Goal: Information Seeking & Learning: Learn about a topic

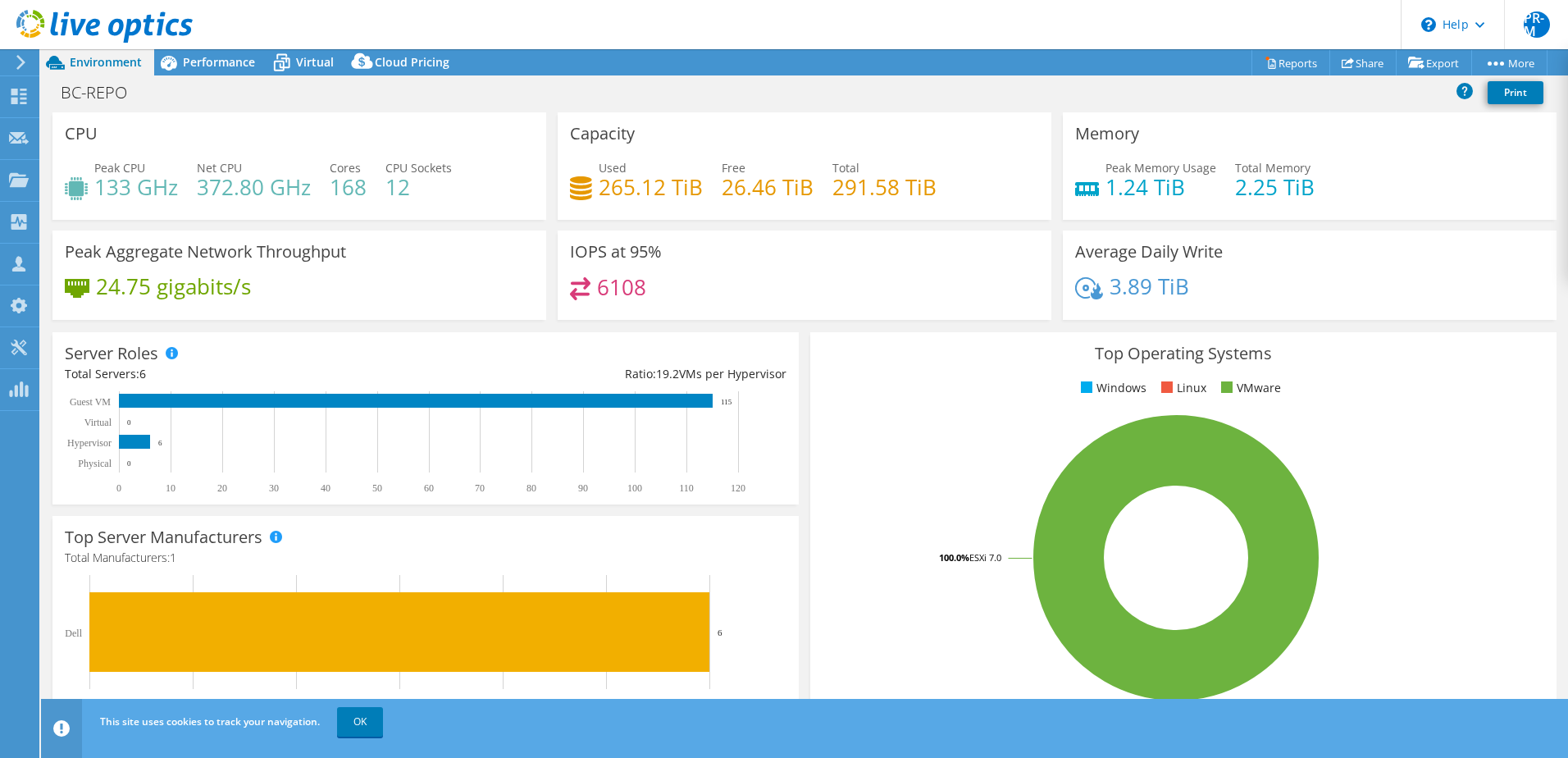
select select "EULondon"
select select "USD"
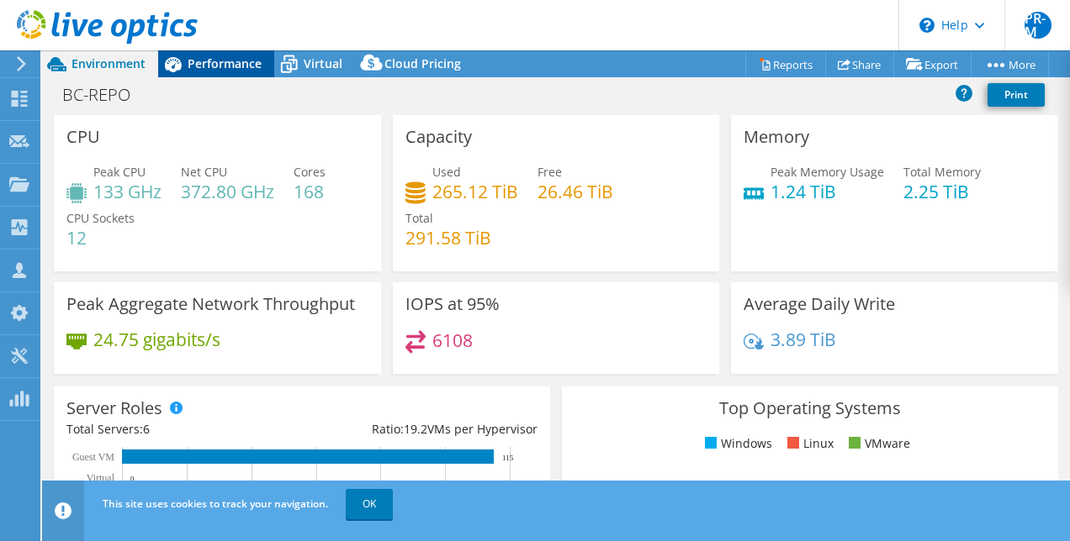
click at [204, 59] on span "Performance" at bounding box center [225, 63] width 74 height 16
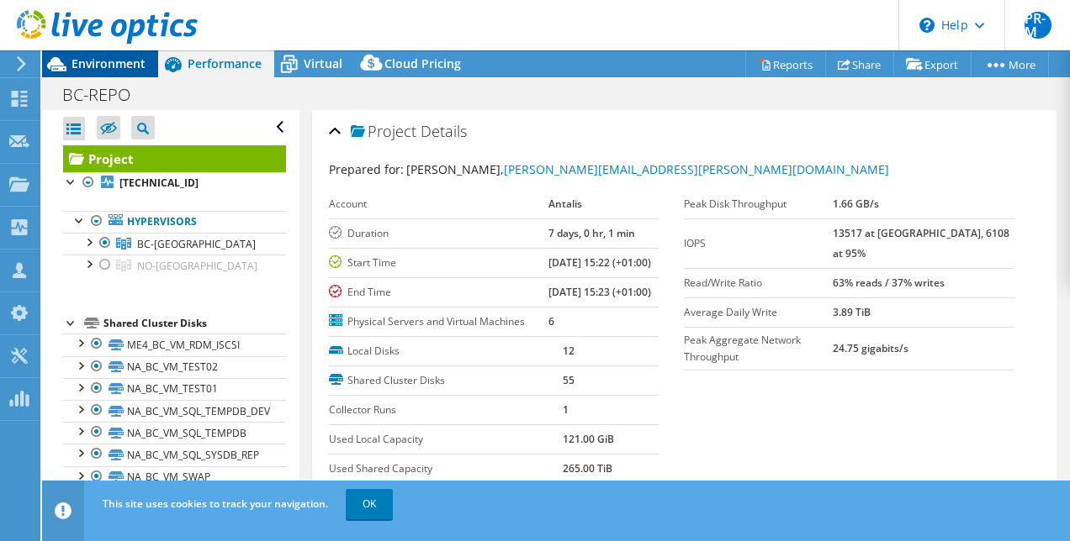
click at [115, 59] on span "Environment" at bounding box center [108, 63] width 74 height 16
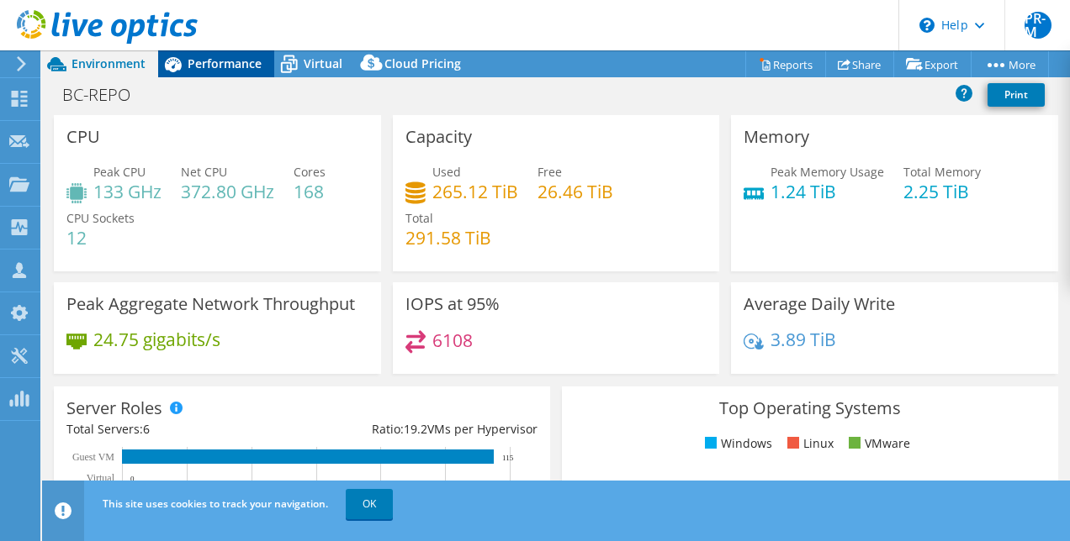
click at [226, 62] on span "Performance" at bounding box center [225, 63] width 74 height 16
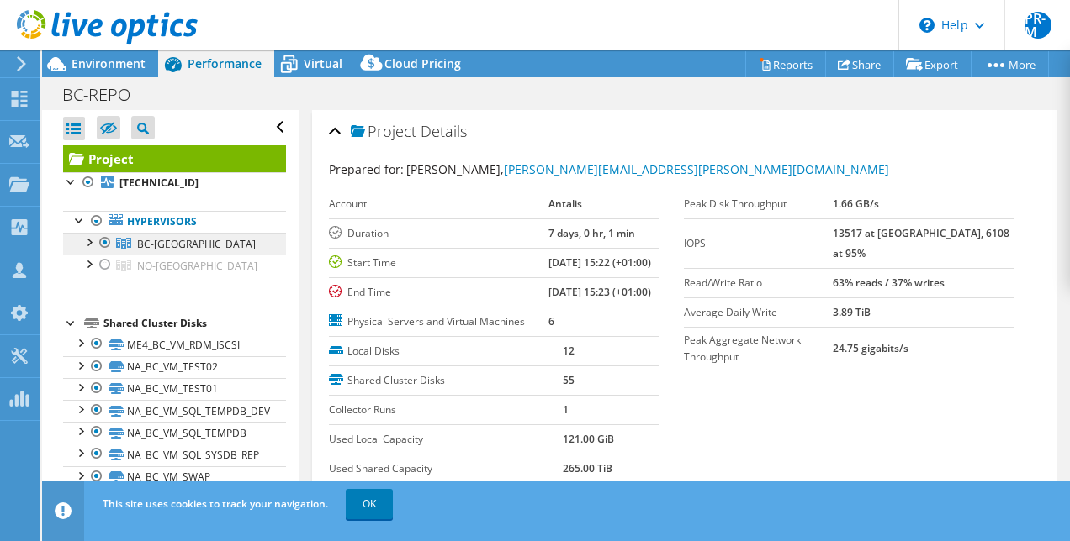
click at [139, 240] on span "BC-[GEOGRAPHIC_DATA]" at bounding box center [196, 244] width 119 height 14
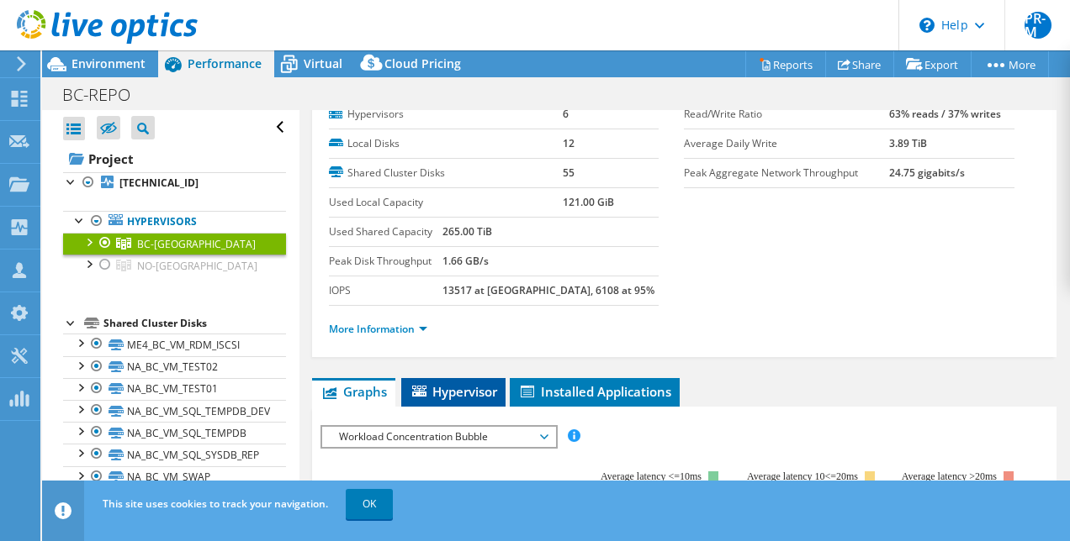
scroll to position [84, 0]
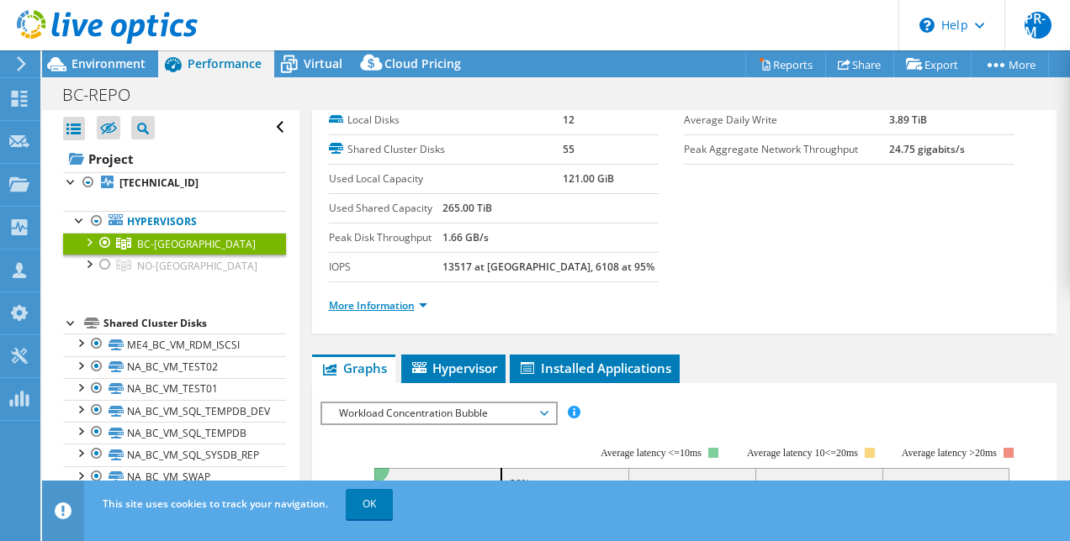
click at [425, 301] on link "More Information" at bounding box center [378, 305] width 98 height 14
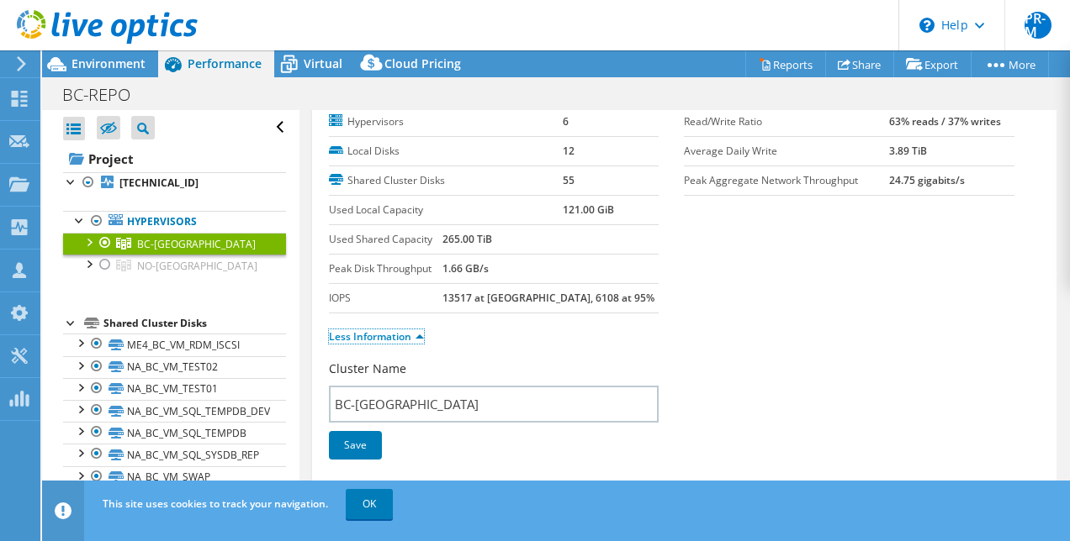
scroll to position [0, 0]
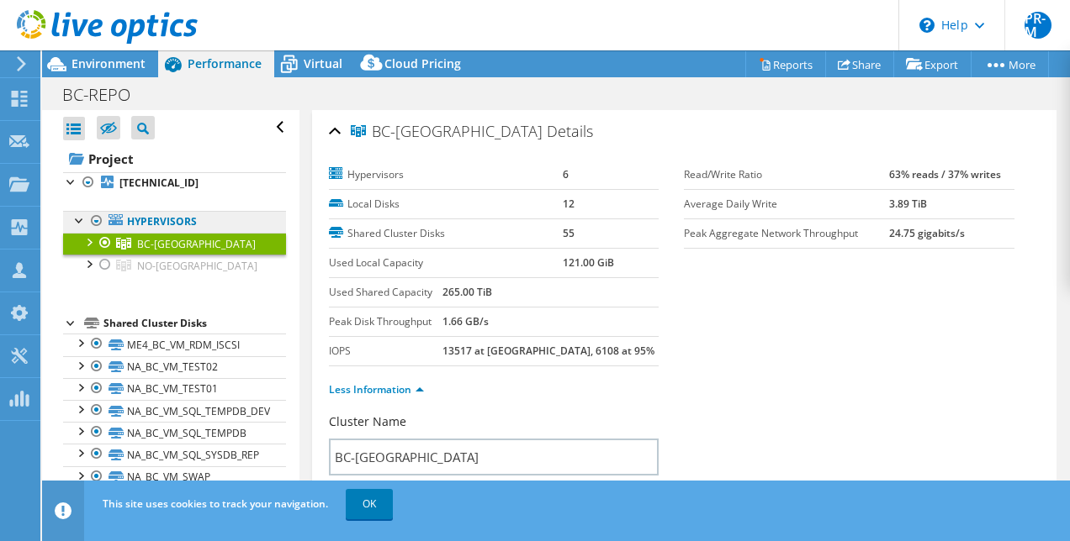
click at [156, 220] on link "Hypervisors" at bounding box center [174, 222] width 223 height 22
click at [78, 219] on div at bounding box center [79, 219] width 17 height 17
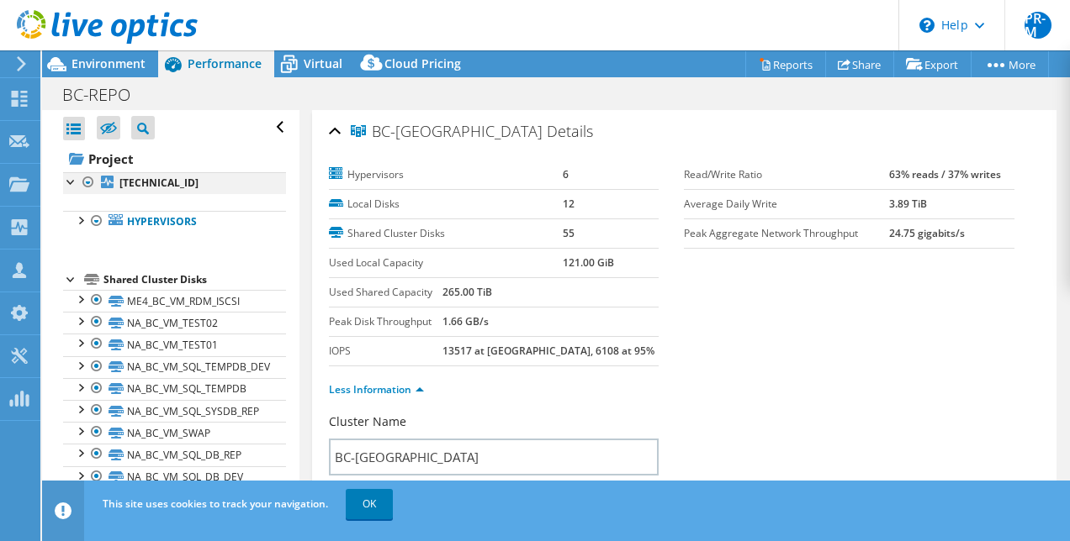
click at [70, 178] on div at bounding box center [71, 180] width 17 height 17
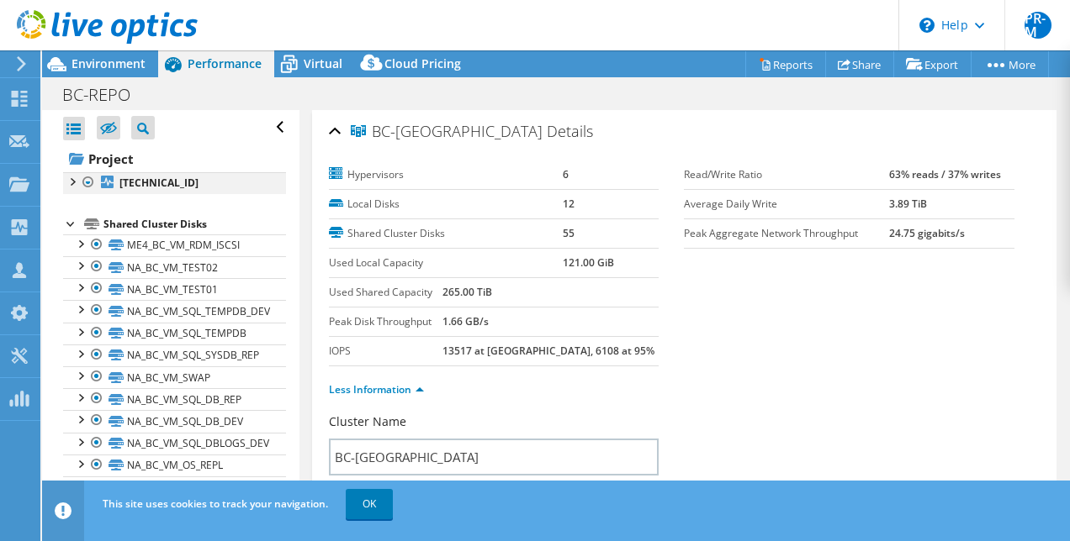
click at [70, 178] on div at bounding box center [71, 180] width 17 height 17
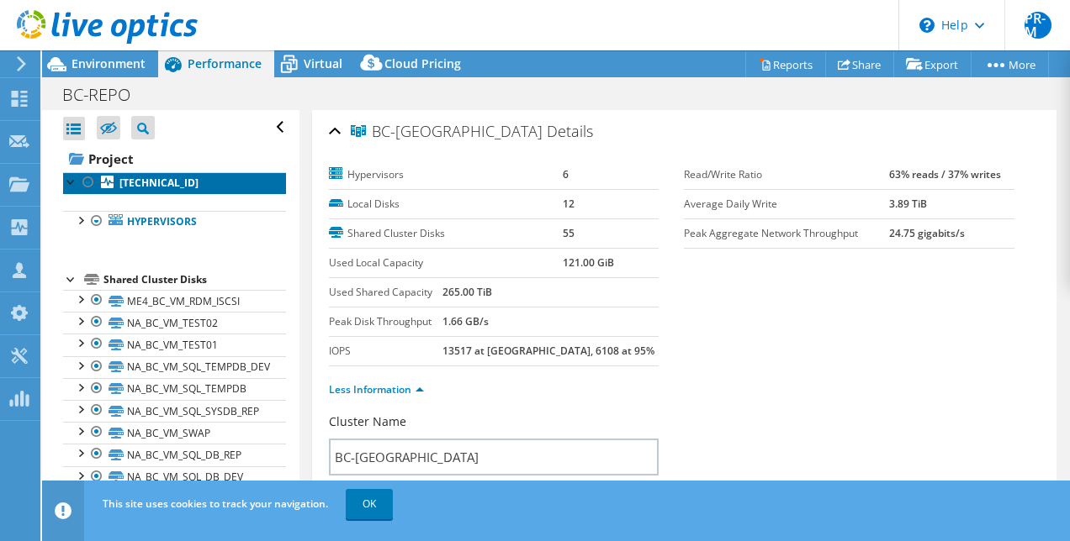
click at [153, 183] on b "[TECHNICAL_ID]" at bounding box center [158, 183] width 79 height 14
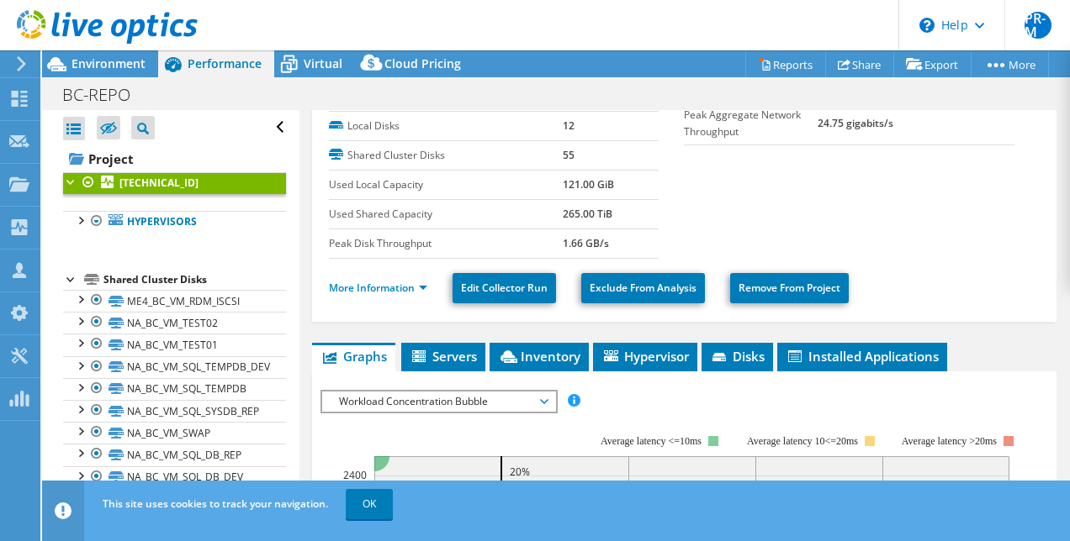
scroll to position [168, 0]
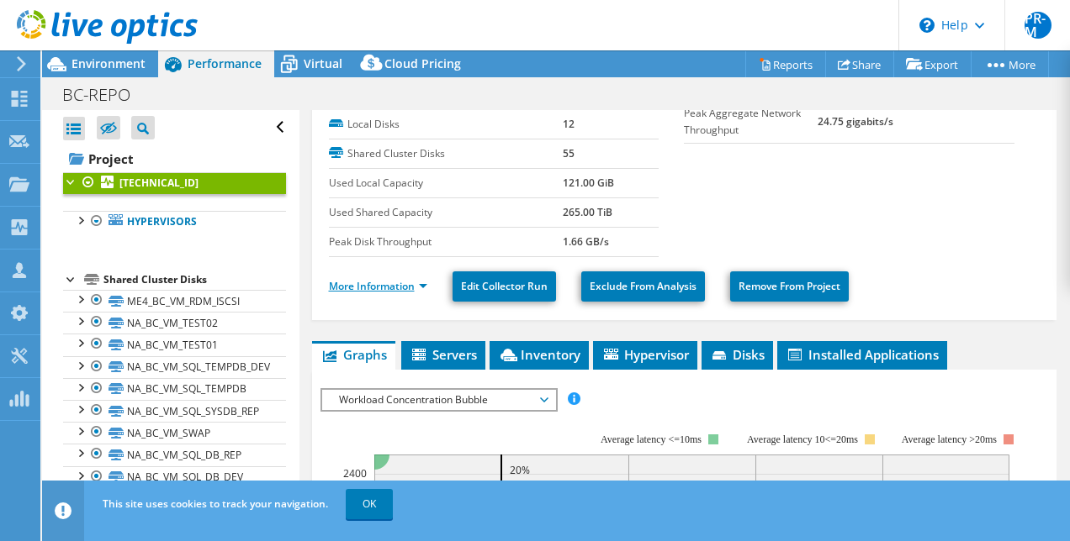
click at [421, 280] on link "More Information" at bounding box center [378, 286] width 98 height 14
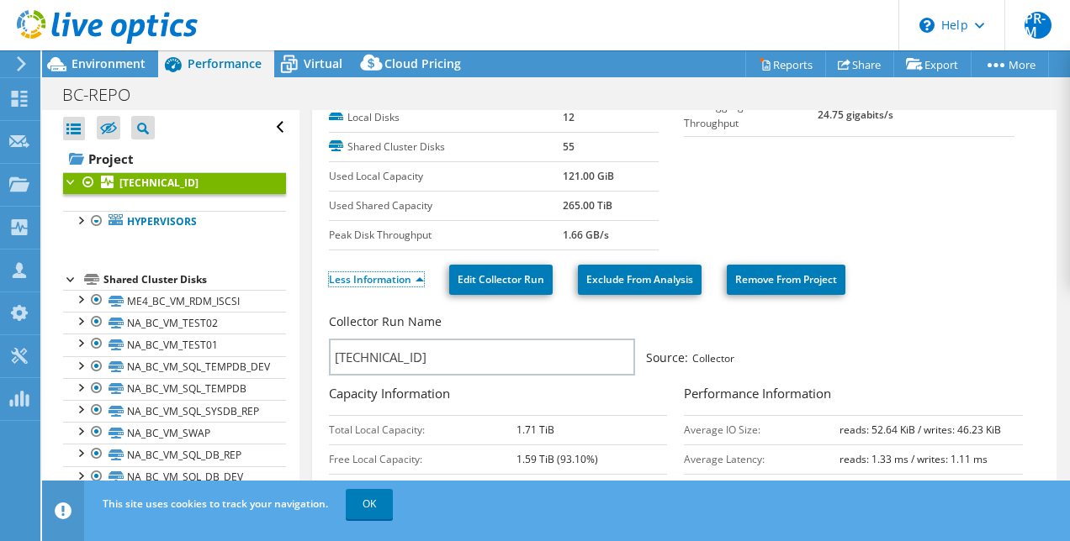
scroll to position [84, 0]
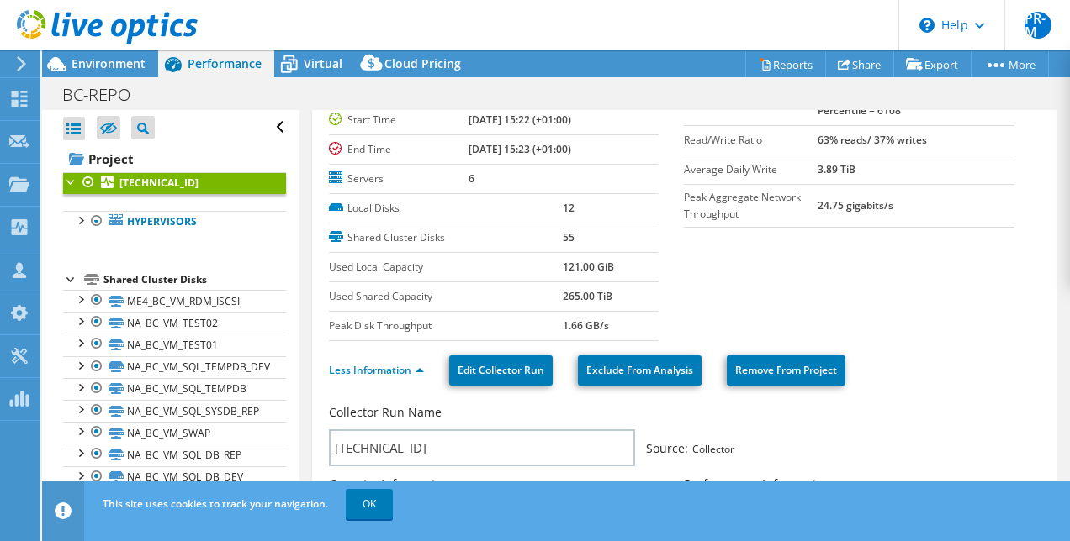
click at [71, 182] on div at bounding box center [71, 180] width 17 height 17
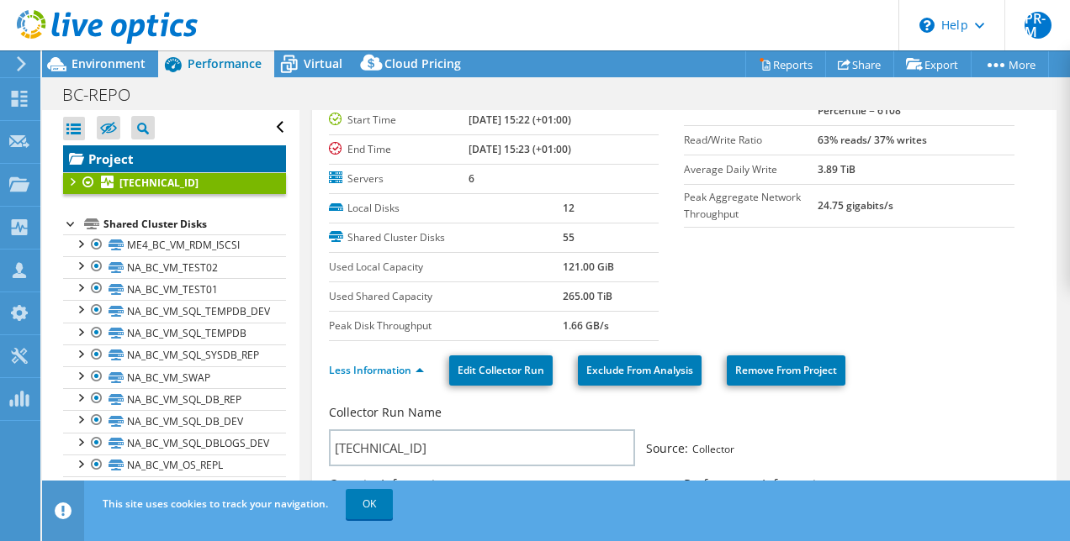
click at [113, 158] on link "Project" at bounding box center [174, 158] width 223 height 27
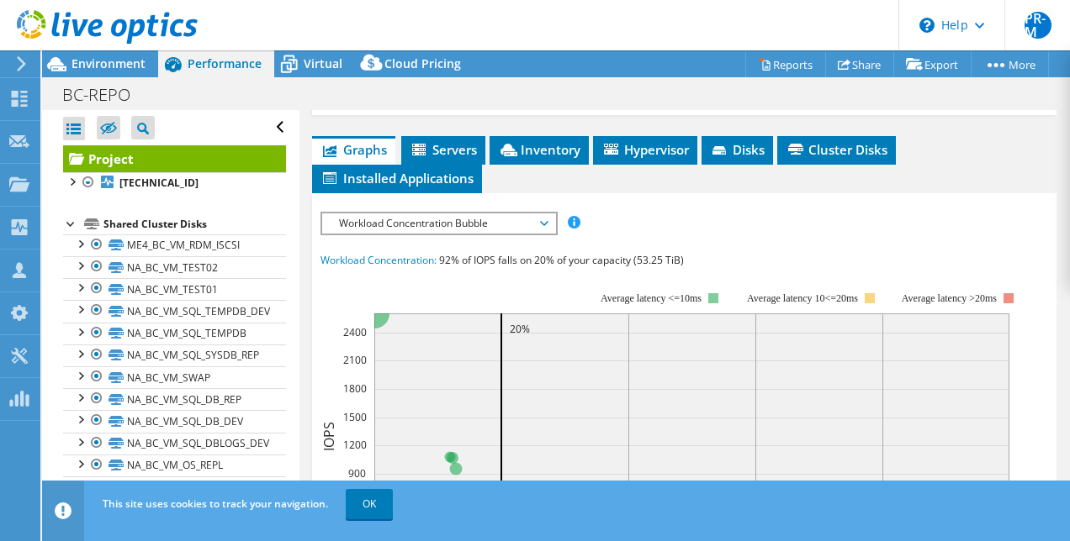
scroll to position [252, 0]
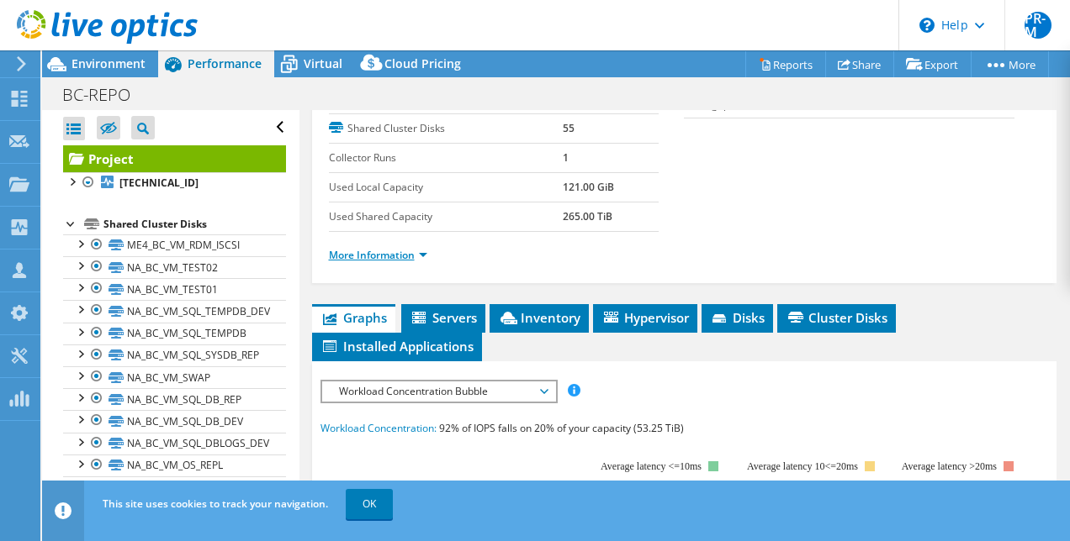
click at [425, 262] on link "More Information" at bounding box center [378, 255] width 98 height 14
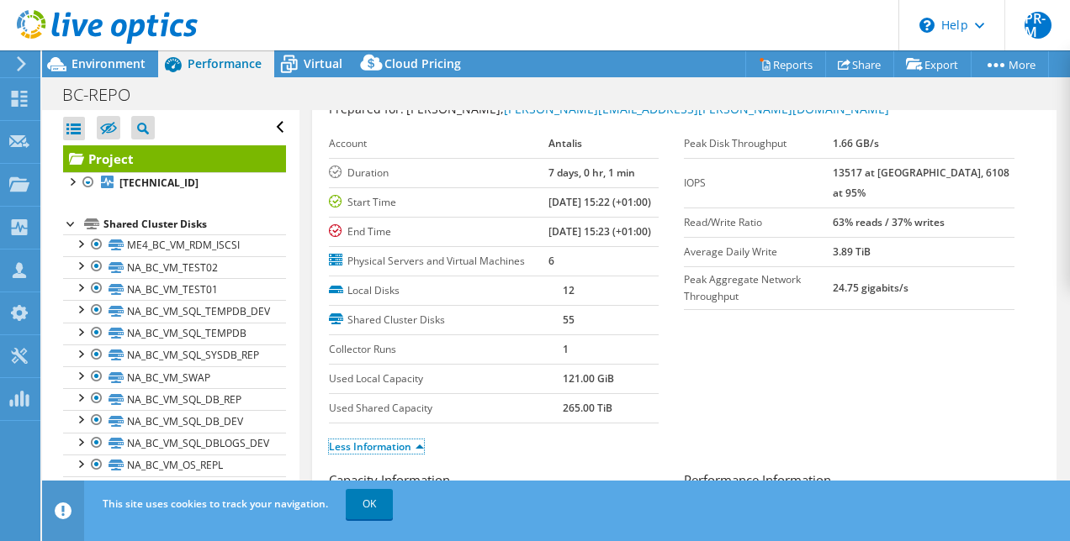
scroll to position [0, 0]
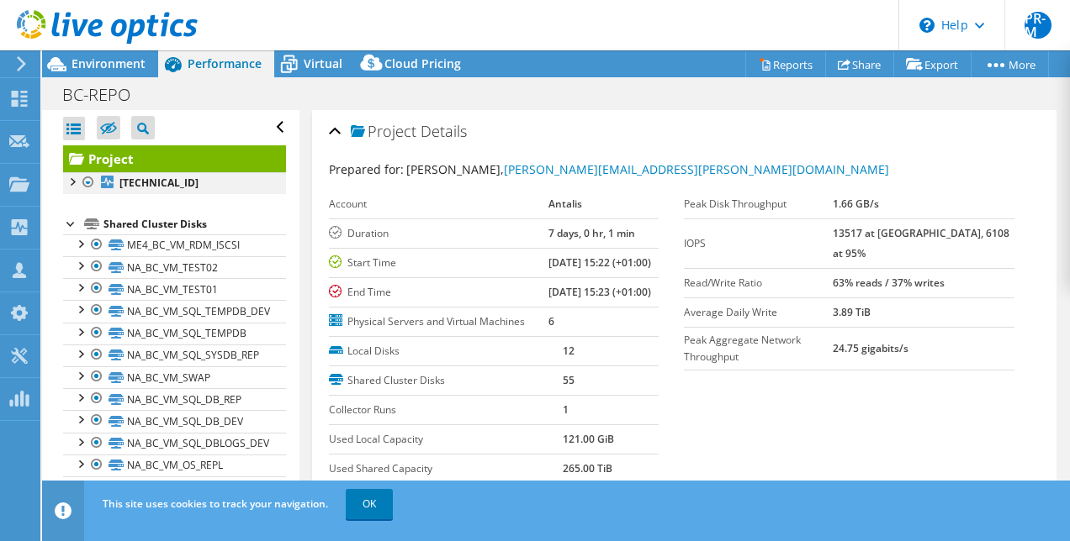
click at [74, 182] on div at bounding box center [71, 180] width 17 height 17
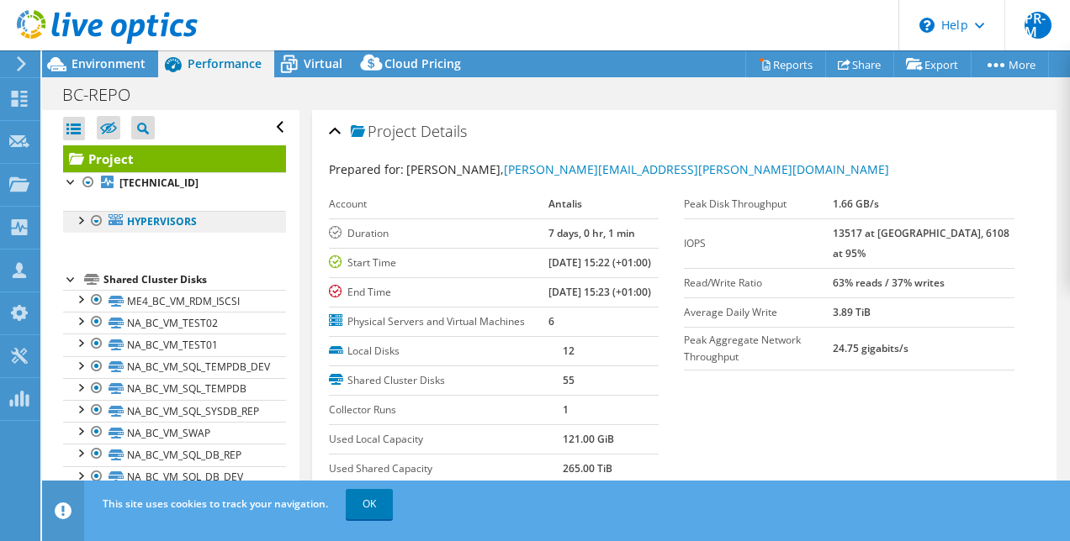
click at [146, 224] on link "Hypervisors" at bounding box center [174, 222] width 223 height 22
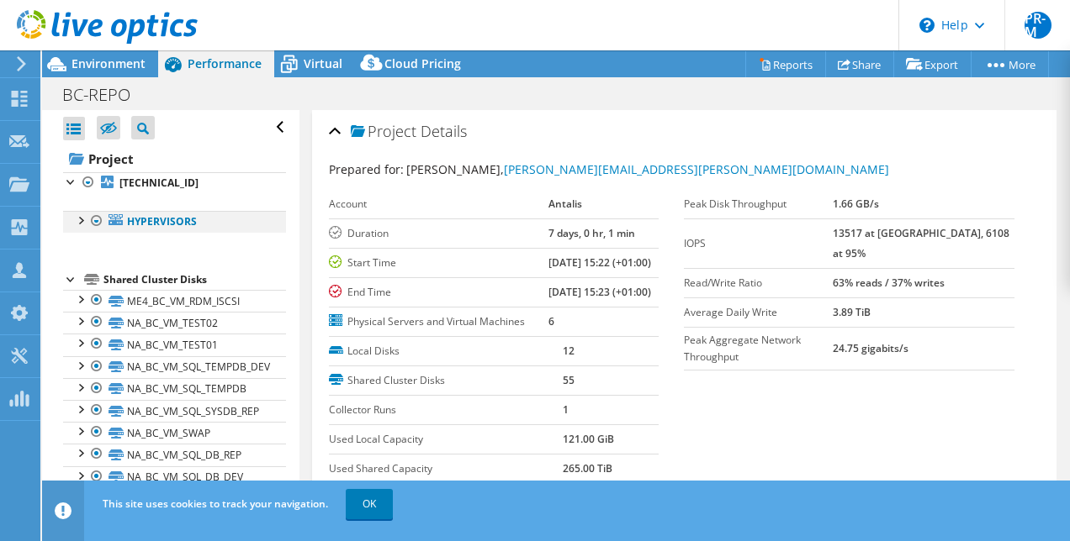
click at [80, 220] on div at bounding box center [79, 219] width 17 height 17
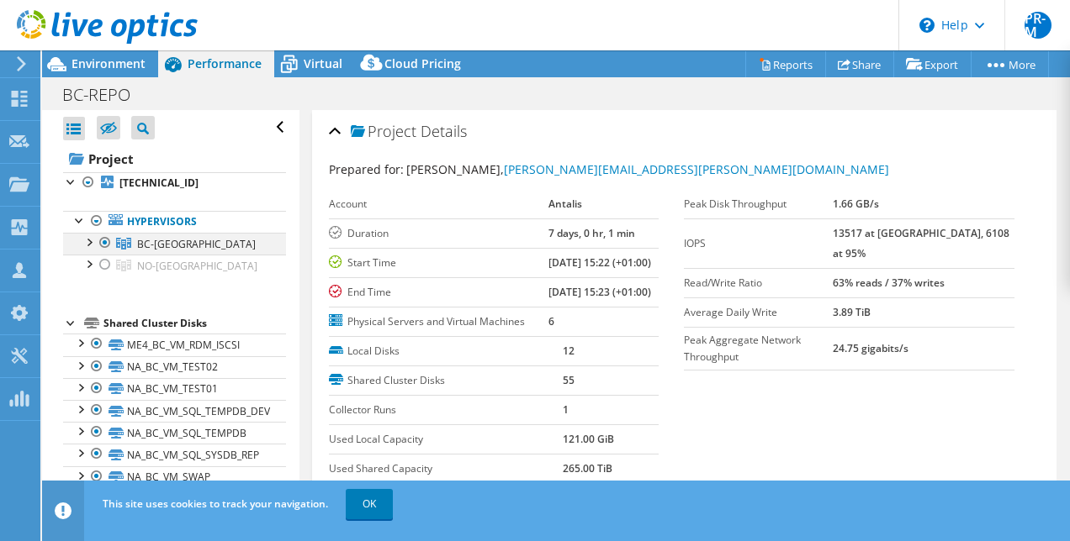
click at [88, 242] on div at bounding box center [88, 241] width 17 height 17
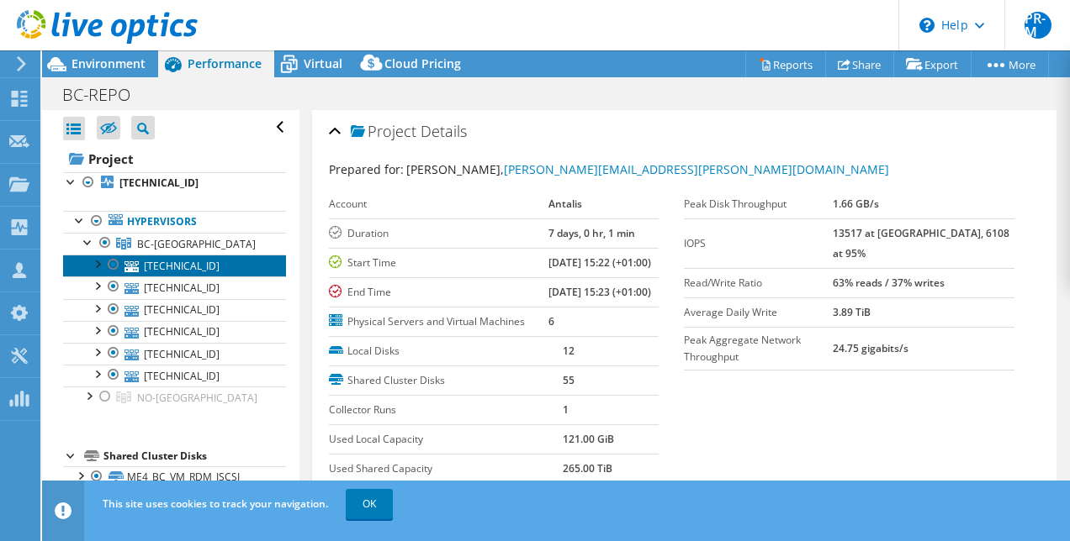
click at [164, 263] on link "[TECHNICAL_ID]" at bounding box center [174, 266] width 223 height 22
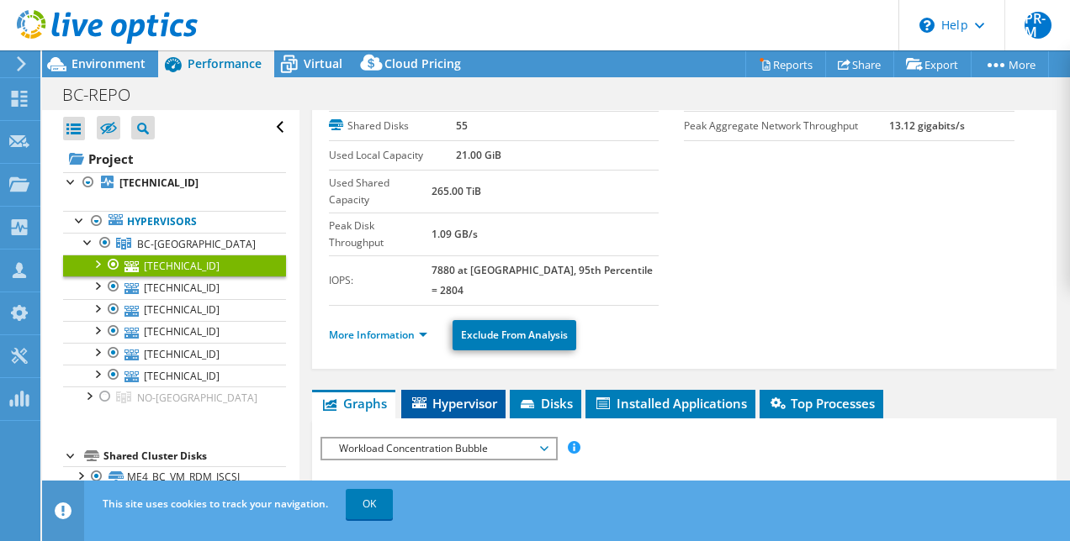
scroll to position [168, 0]
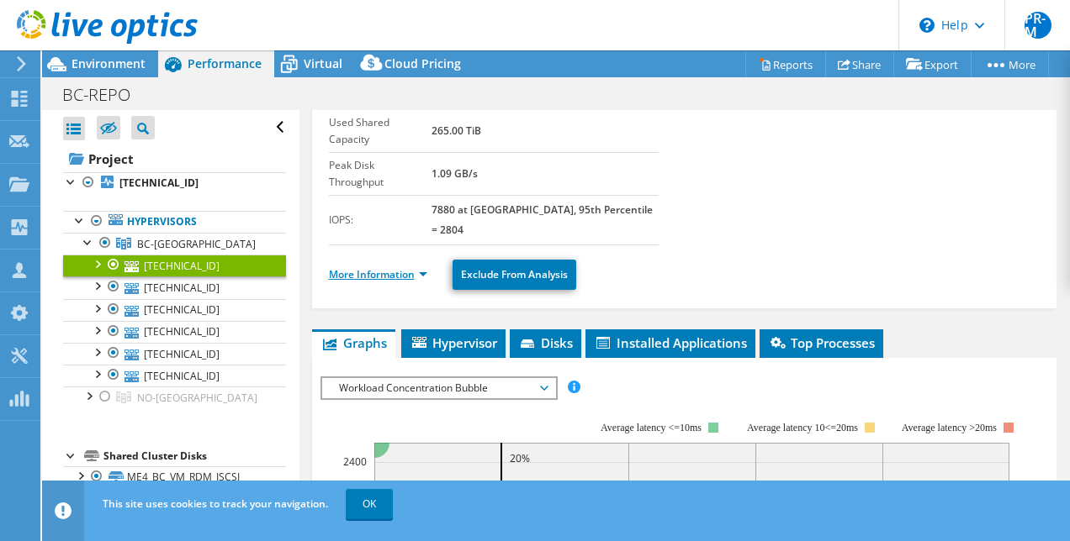
click at [423, 267] on link "More Information" at bounding box center [378, 274] width 98 height 14
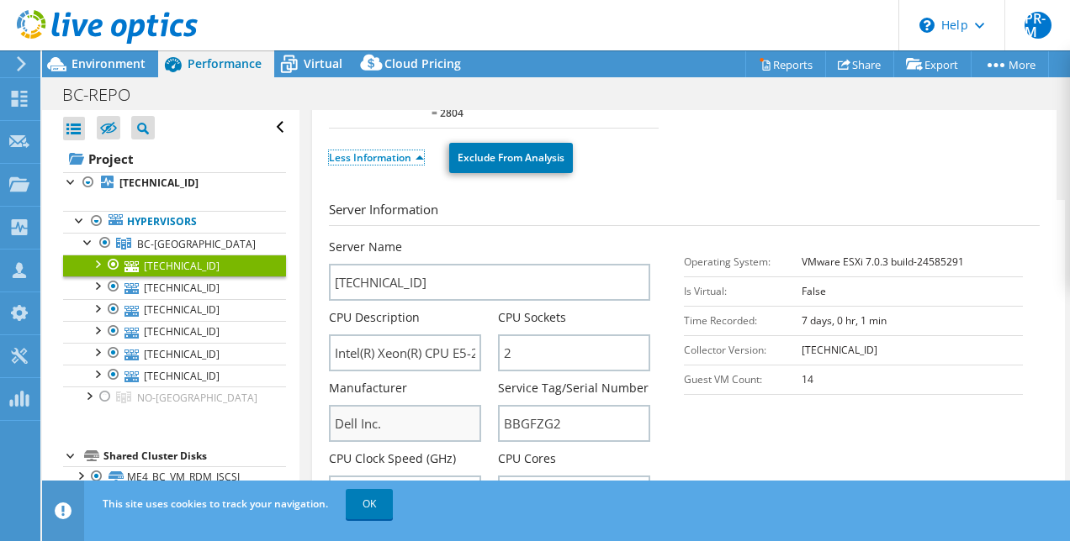
scroll to position [420, 0]
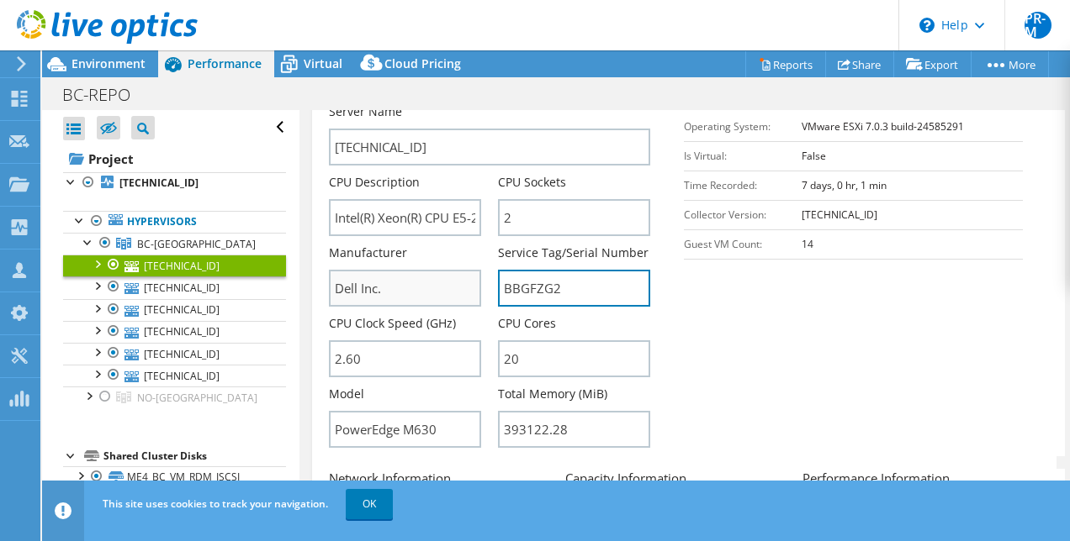
drag, startPoint x: 576, startPoint y: 240, endPoint x: 468, endPoint y: 237, distance: 107.7
click at [468, 103] on div "Server Name [TECHNICAL_ID] CPU Description Intel(R) Xeon(R) CPU E5-2660 v3 @ 2.…" at bounding box center [498, 103] width 339 height 0
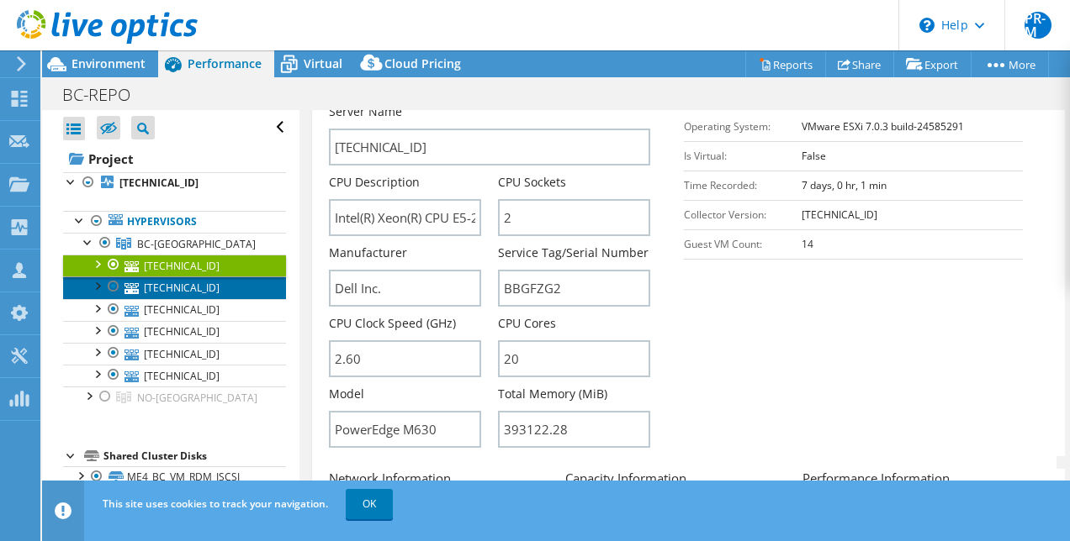
click at [175, 284] on link "[TECHNICAL_ID]" at bounding box center [174, 288] width 223 height 22
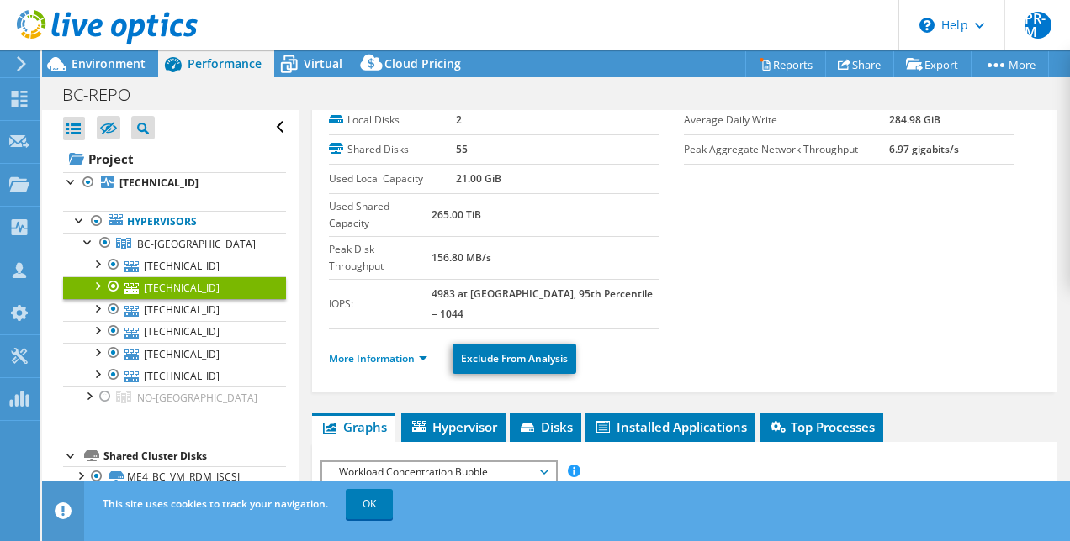
scroll to position [0, 0]
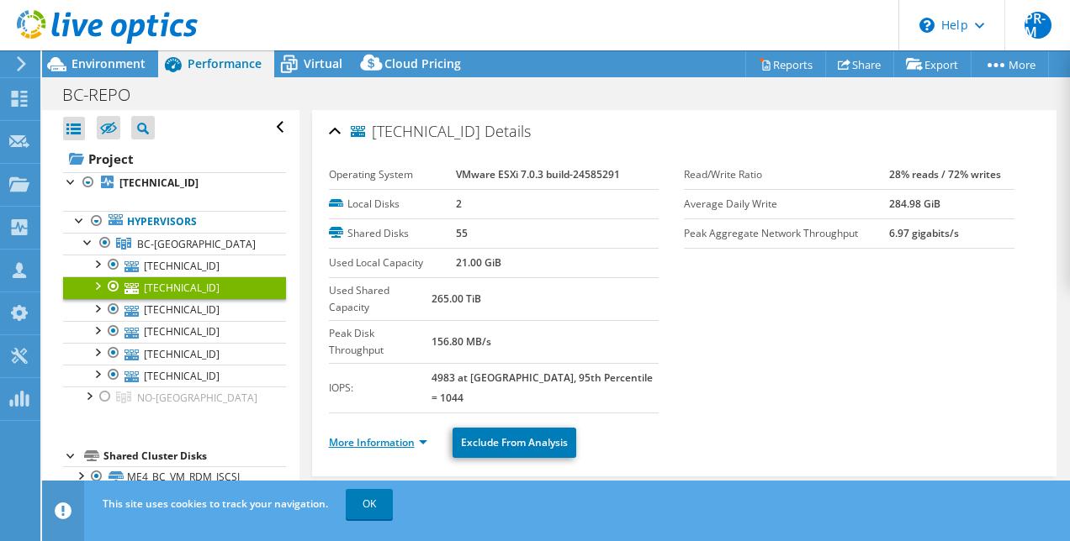
click at [422, 436] on link "More Information" at bounding box center [378, 443] width 98 height 14
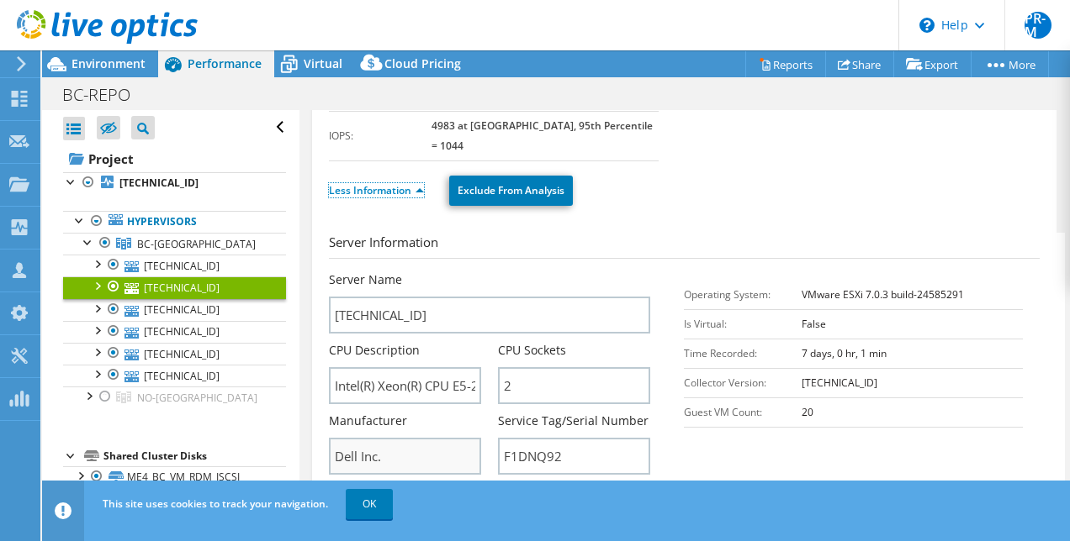
scroll to position [336, 0]
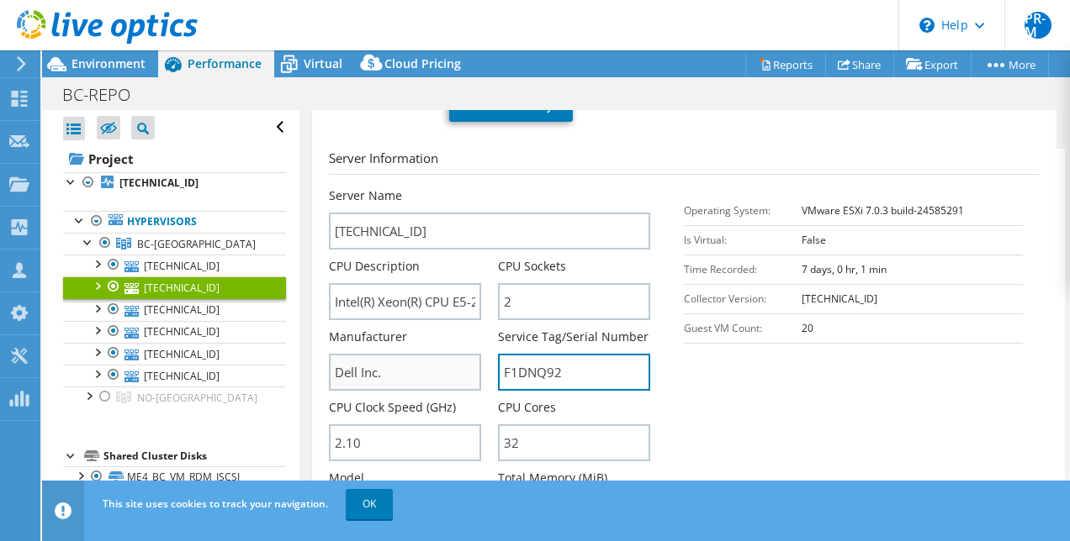
drag, startPoint x: 589, startPoint y: 319, endPoint x: 464, endPoint y: 325, distance: 125.4
click at [464, 188] on div "Server Name [TECHNICAL_ID] CPU Description Intel(R) Xeon(R) CPU E5-2683 v4 @ 2.…" at bounding box center [498, 188] width 339 height 0
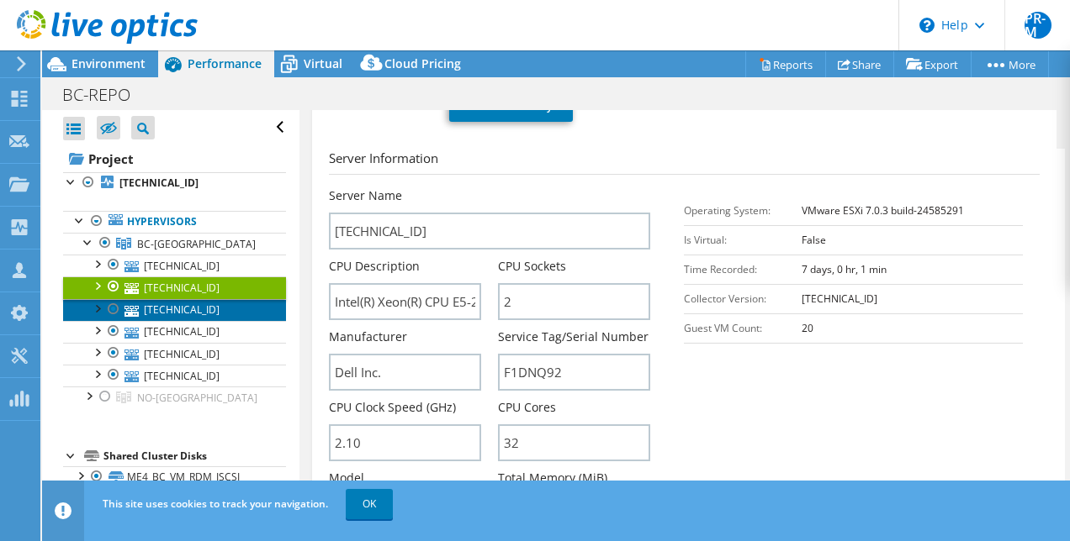
click at [173, 307] on link "[TECHNICAL_ID]" at bounding box center [174, 310] width 223 height 22
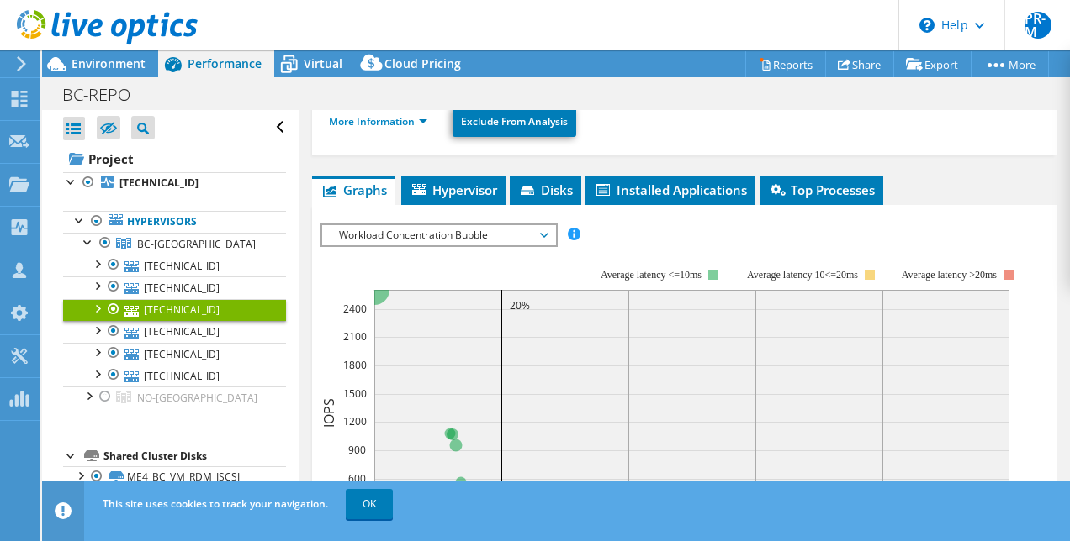
scroll to position [0, 0]
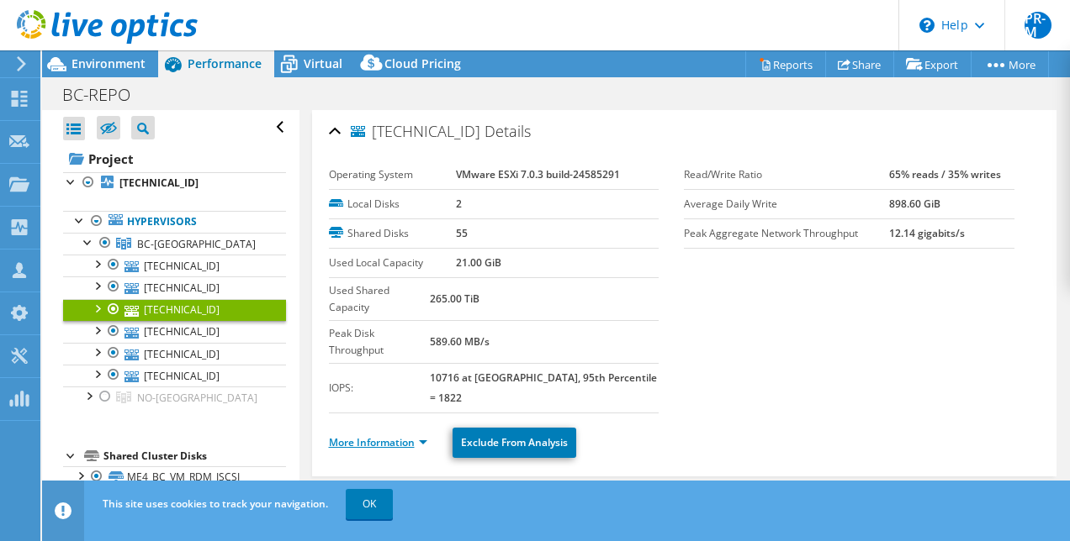
click at [424, 436] on link "More Information" at bounding box center [378, 443] width 98 height 14
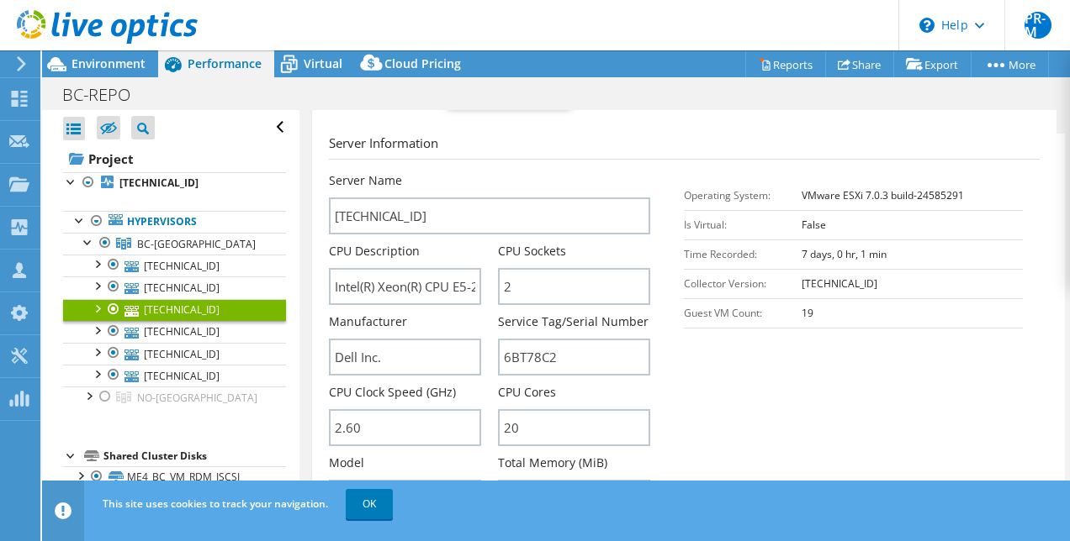
scroll to position [420, 0]
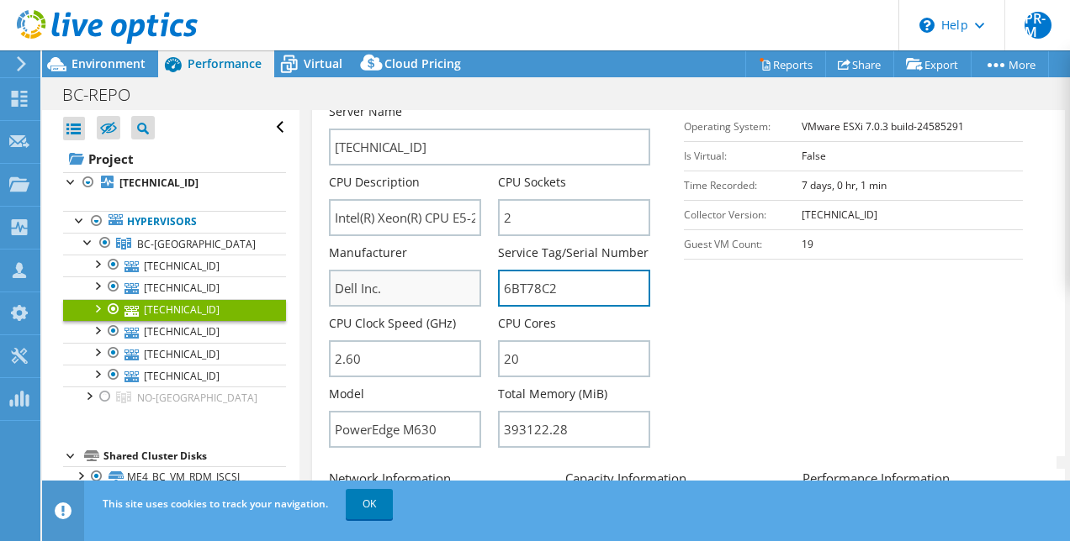
drag, startPoint x: 589, startPoint y: 242, endPoint x: 464, endPoint y: 230, distance: 125.1
click at [464, 103] on div "Server Name [TECHNICAL_ID] CPU Description Intel(R) Xeon(R) CPU E5-2660 v3 @ 2.…" at bounding box center [498, 103] width 339 height 0
